Goal: Navigation & Orientation: Go to known website

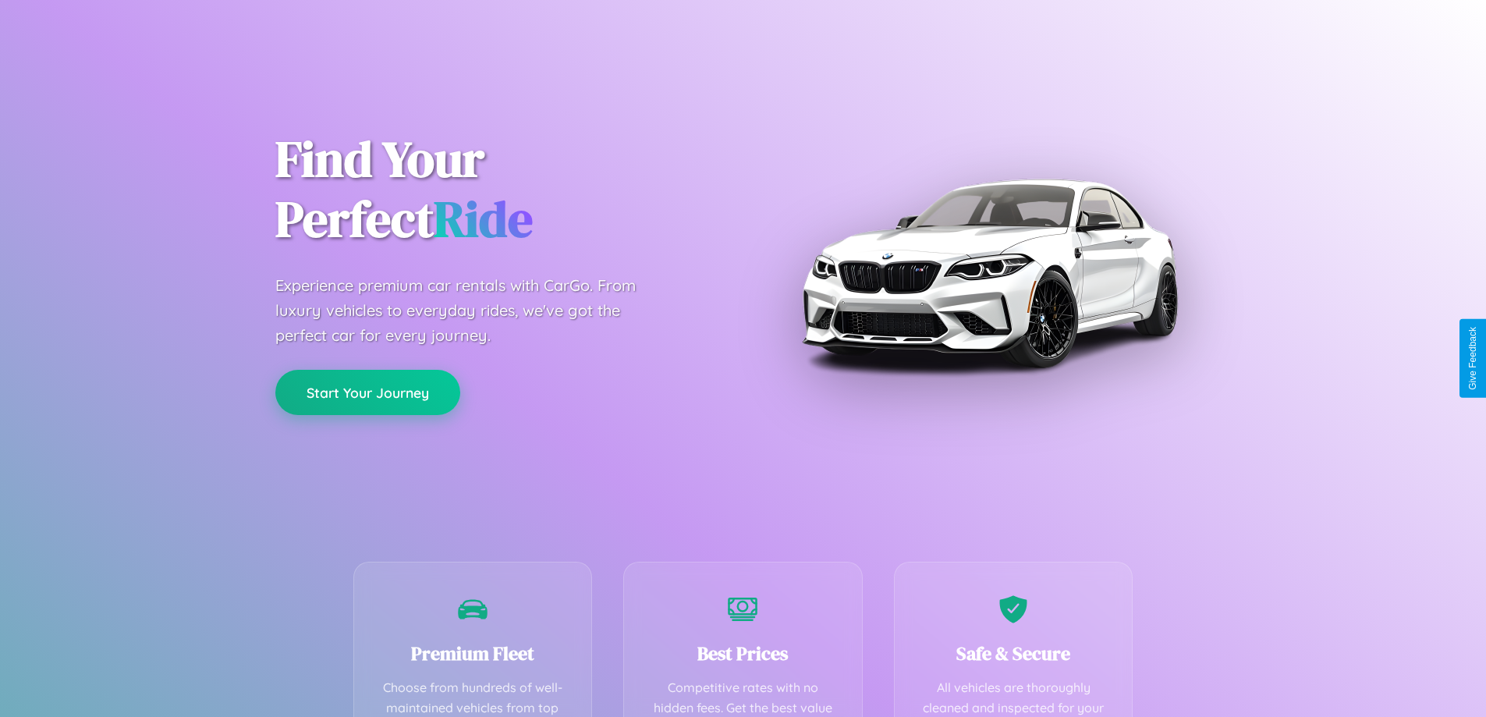
click at [367, 392] on button "Start Your Journey" at bounding box center [367, 392] width 185 height 45
click at [367, 391] on button "Start Your Journey" at bounding box center [367, 392] width 185 height 45
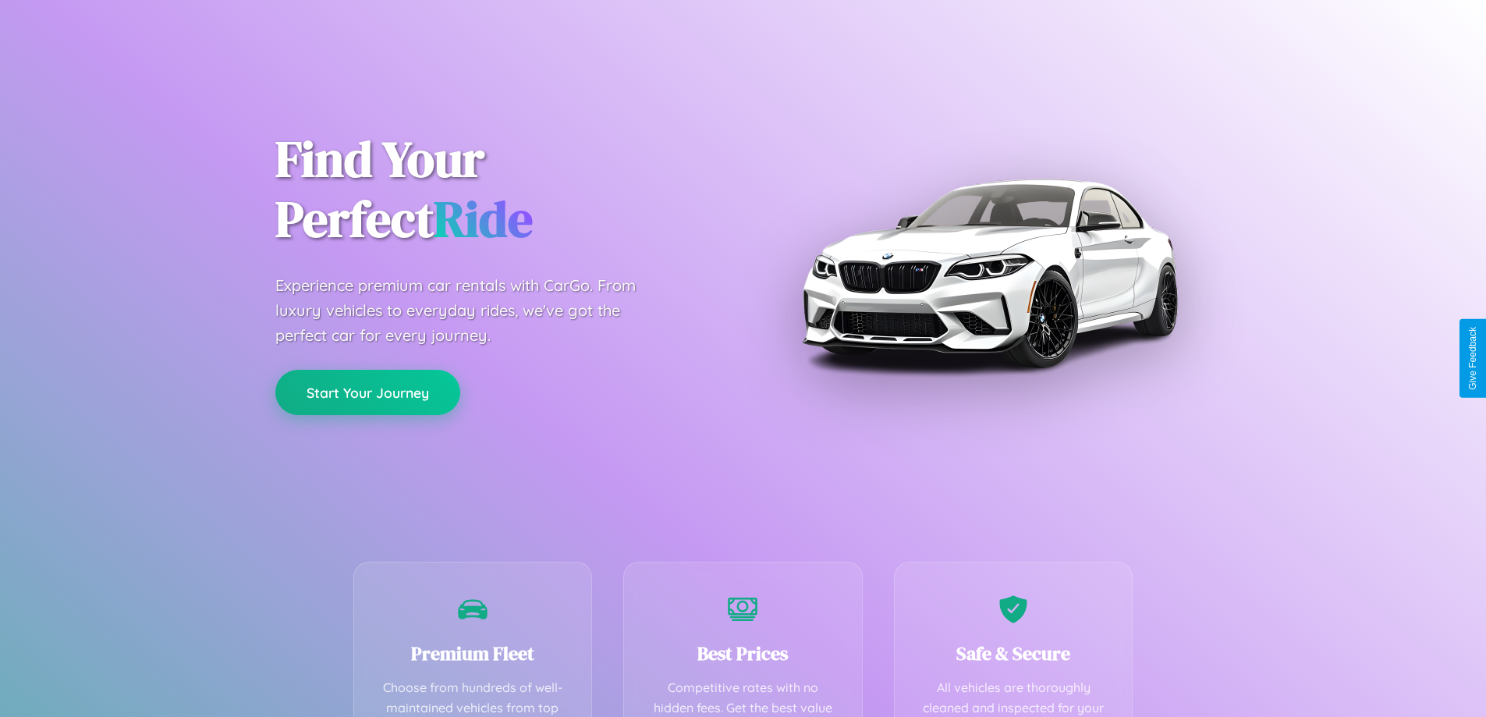
click at [367, 391] on button "Start Your Journey" at bounding box center [367, 392] width 185 height 45
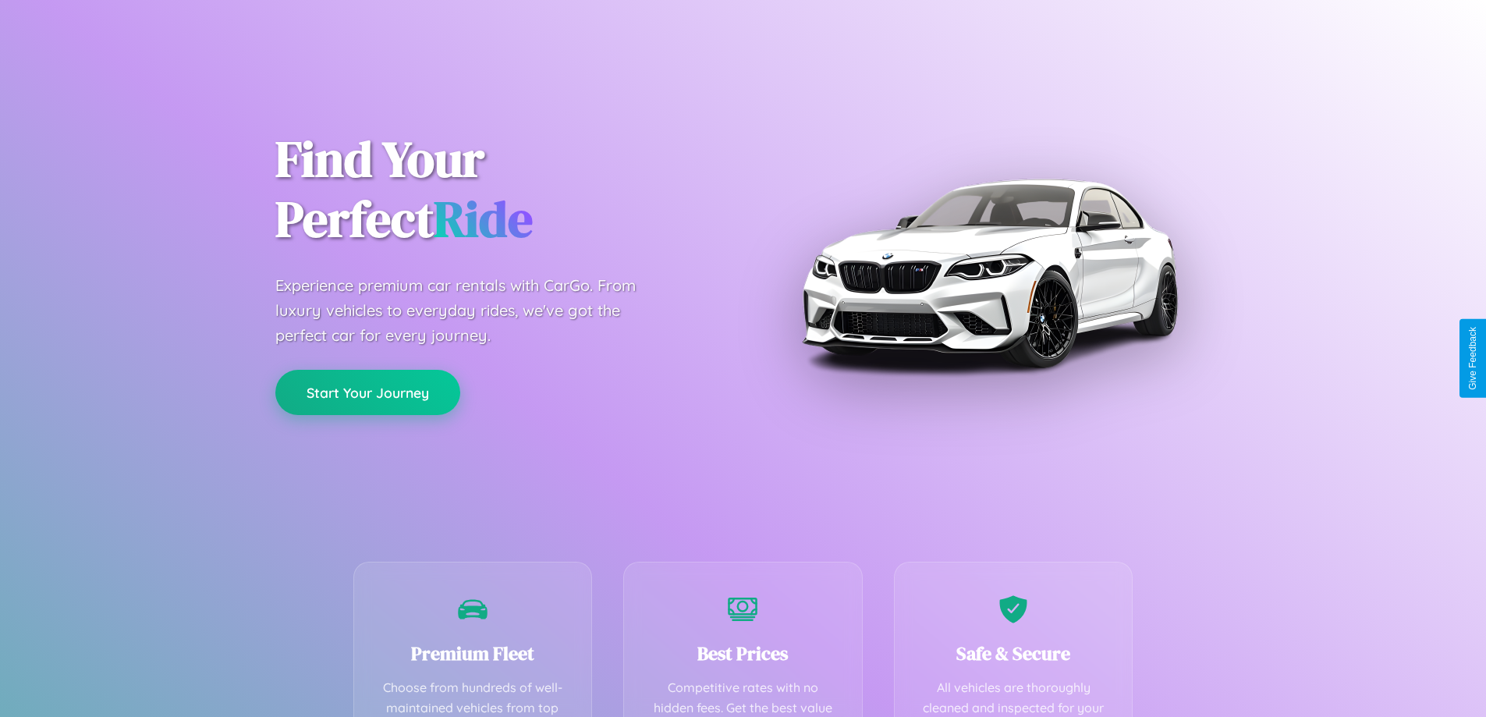
click at [367, 391] on button "Start Your Journey" at bounding box center [367, 392] width 185 height 45
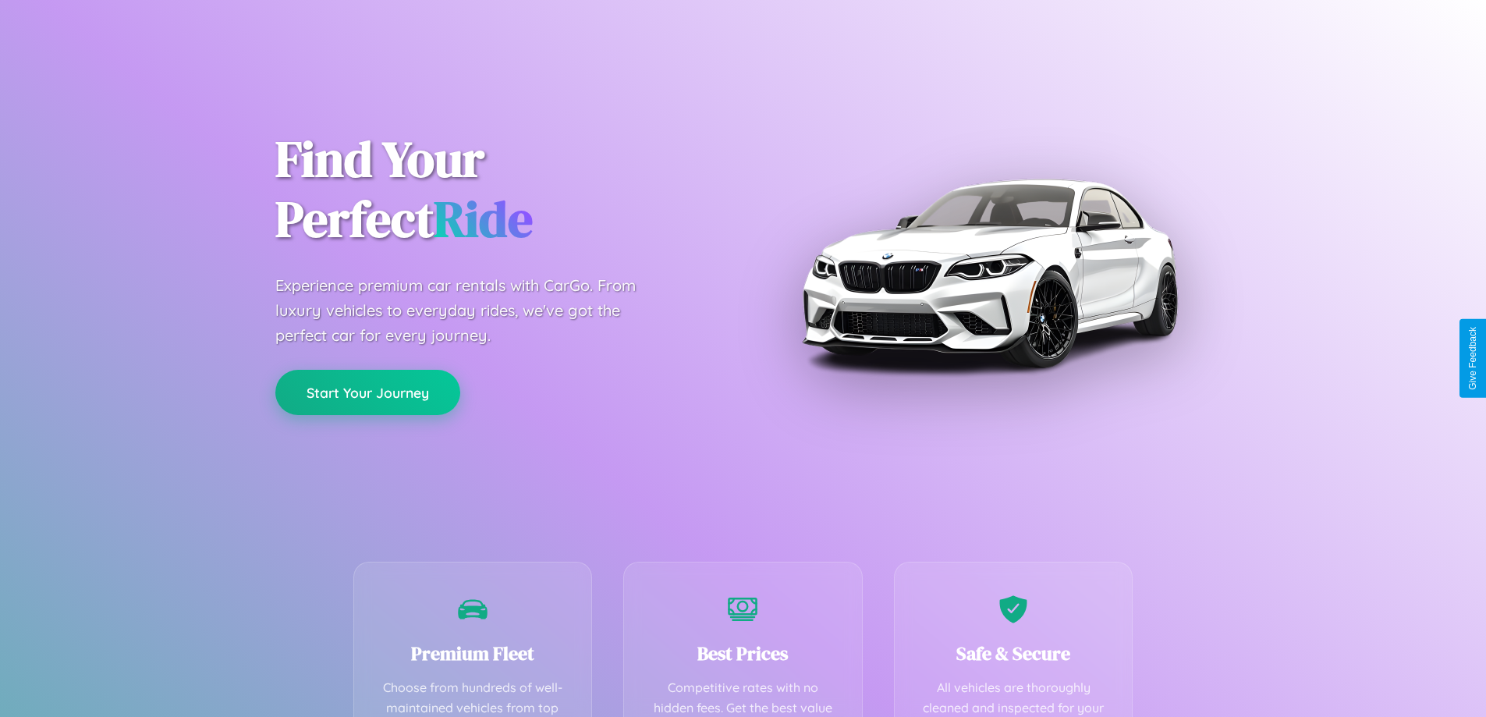
click at [367, 391] on button "Start Your Journey" at bounding box center [367, 392] width 185 height 45
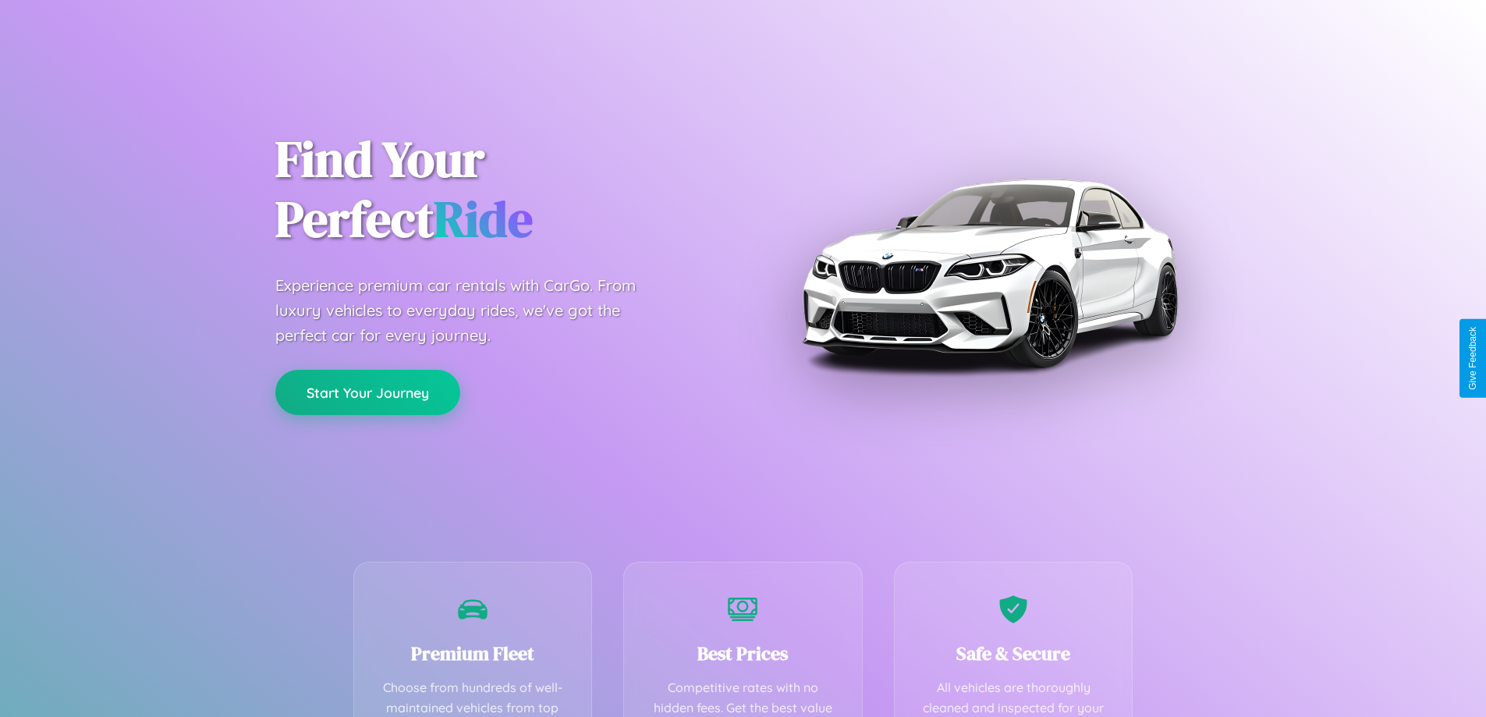
click at [367, 391] on button "Start Your Journey" at bounding box center [367, 392] width 185 height 45
